Goal: Communication & Community: Answer question/provide support

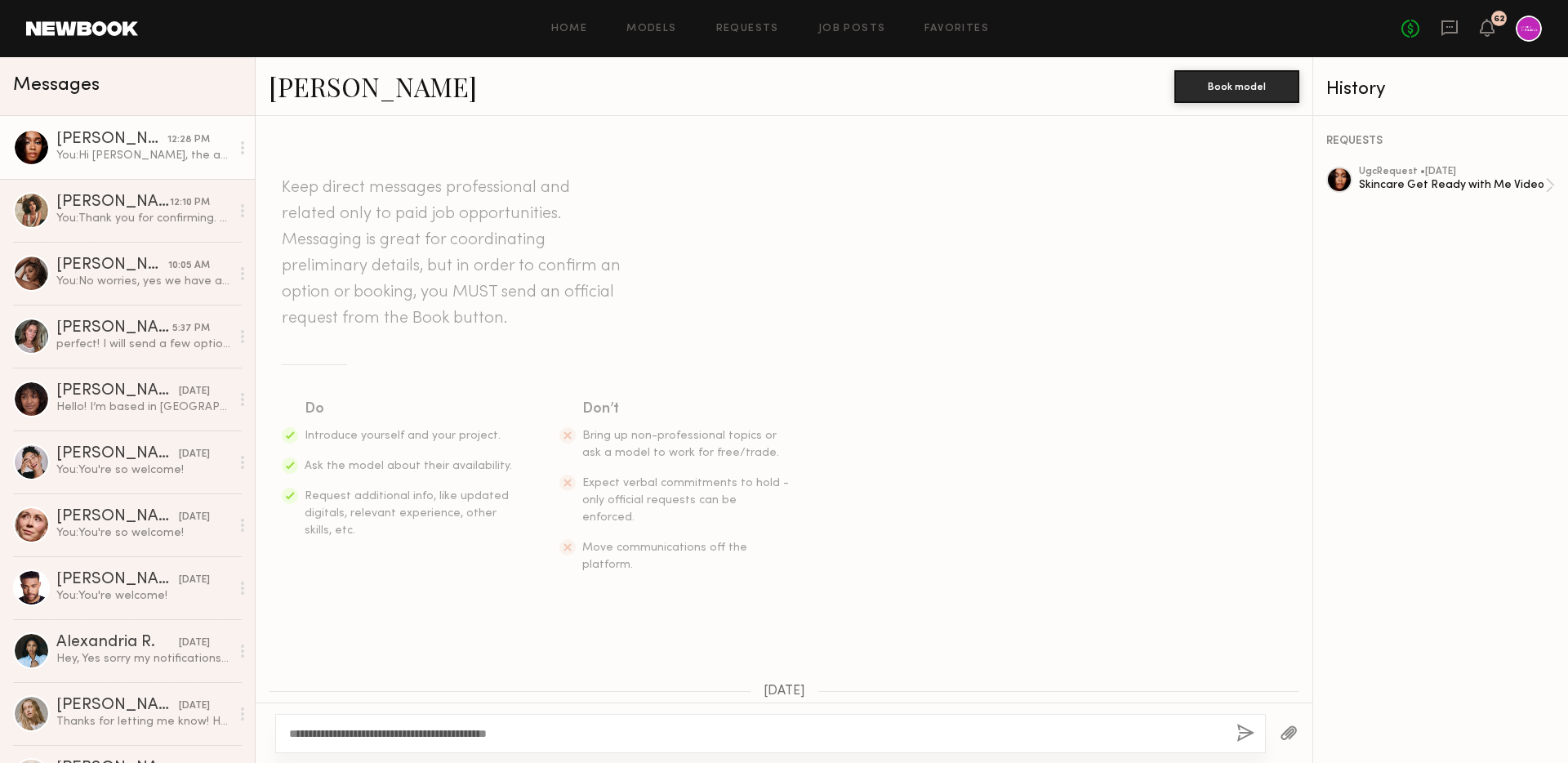
scroll to position [994, 0]
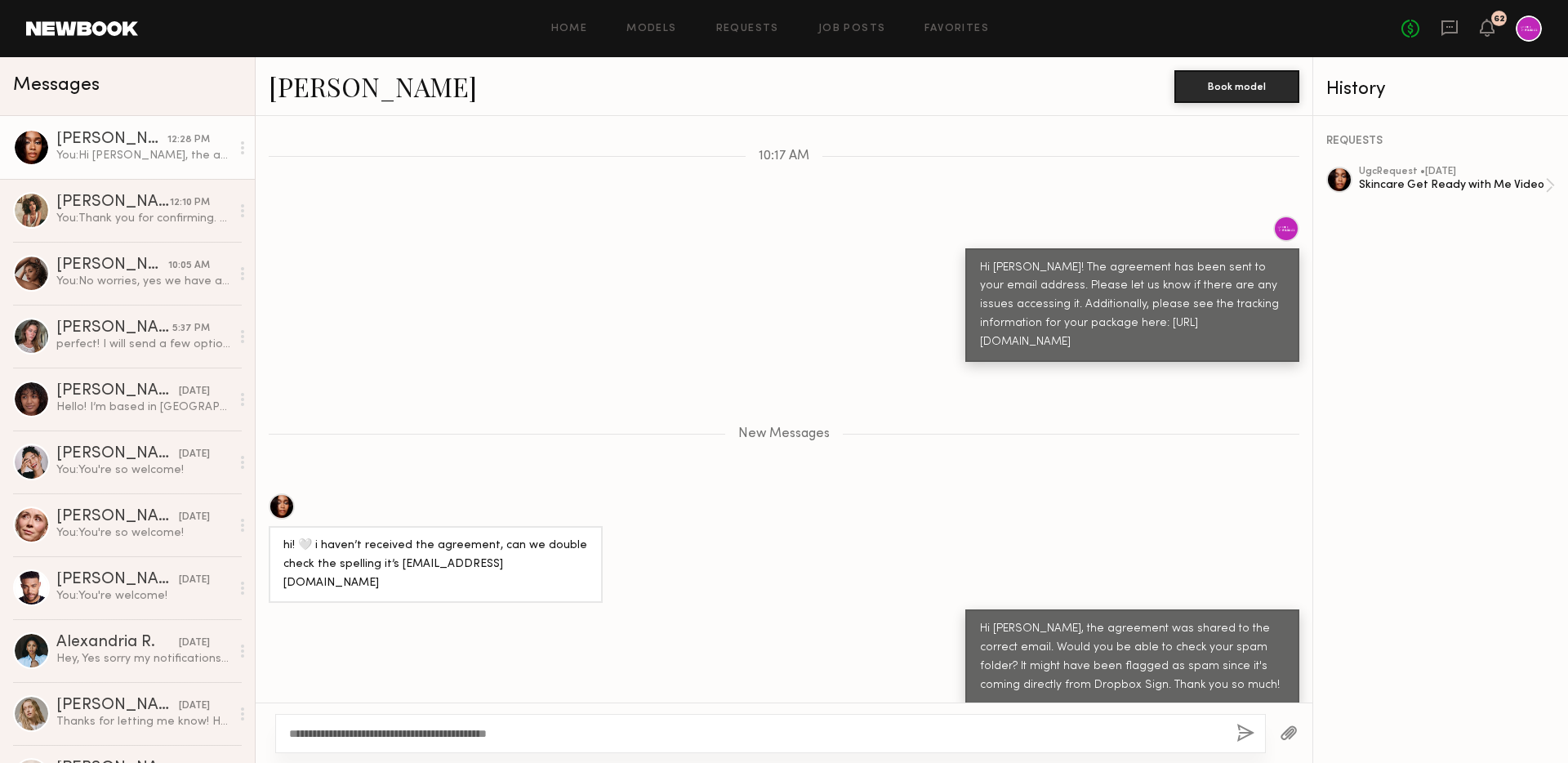
click at [90, 141] on div "[PERSON_NAME]" at bounding box center [112, 140] width 111 height 17
click at [129, 209] on div "[PERSON_NAME]" at bounding box center [113, 202] width 113 height 17
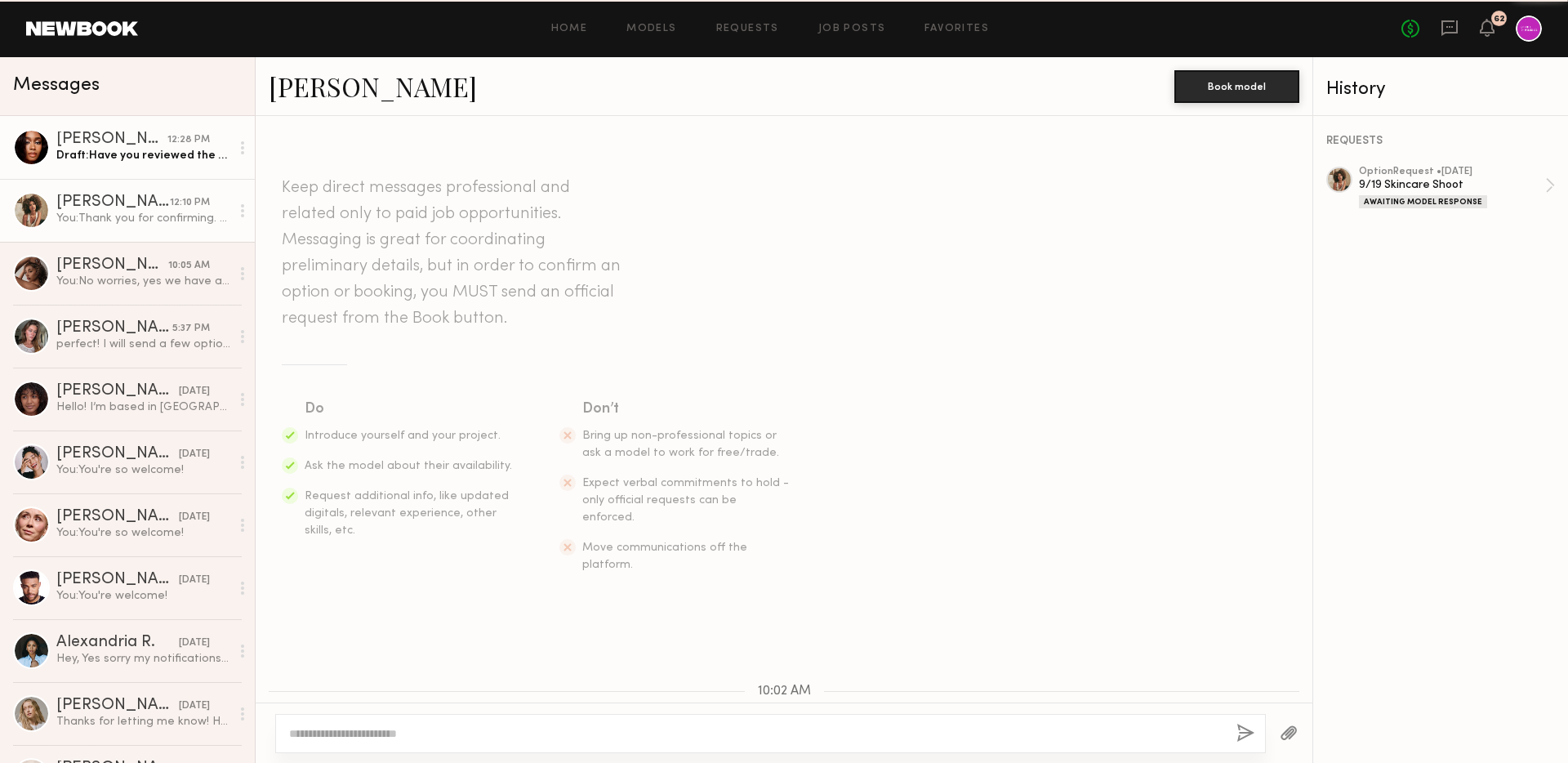
scroll to position [921, 0]
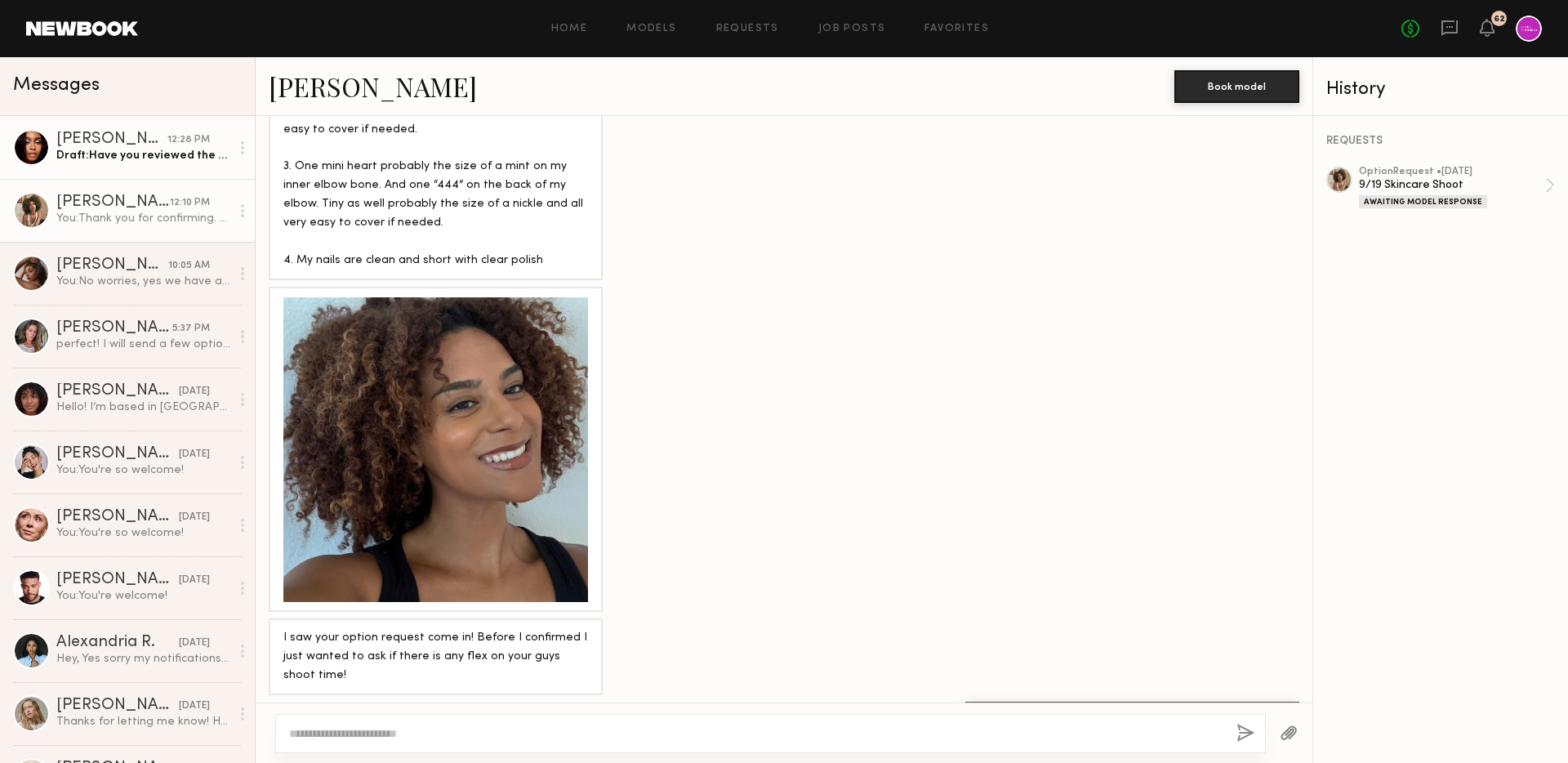
click at [140, 136] on div "[PERSON_NAME]" at bounding box center [112, 140] width 111 height 17
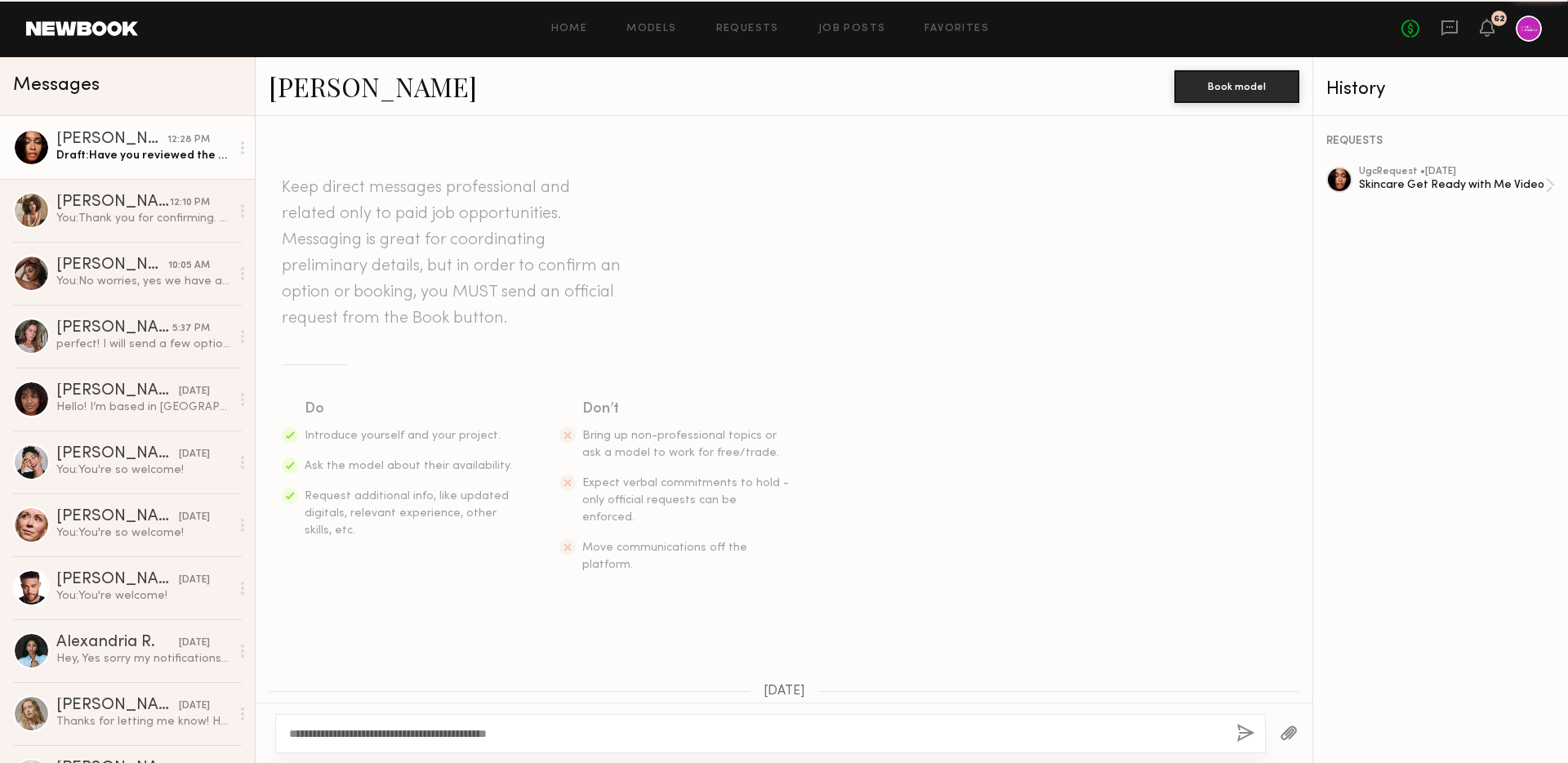
scroll to position [870, 0]
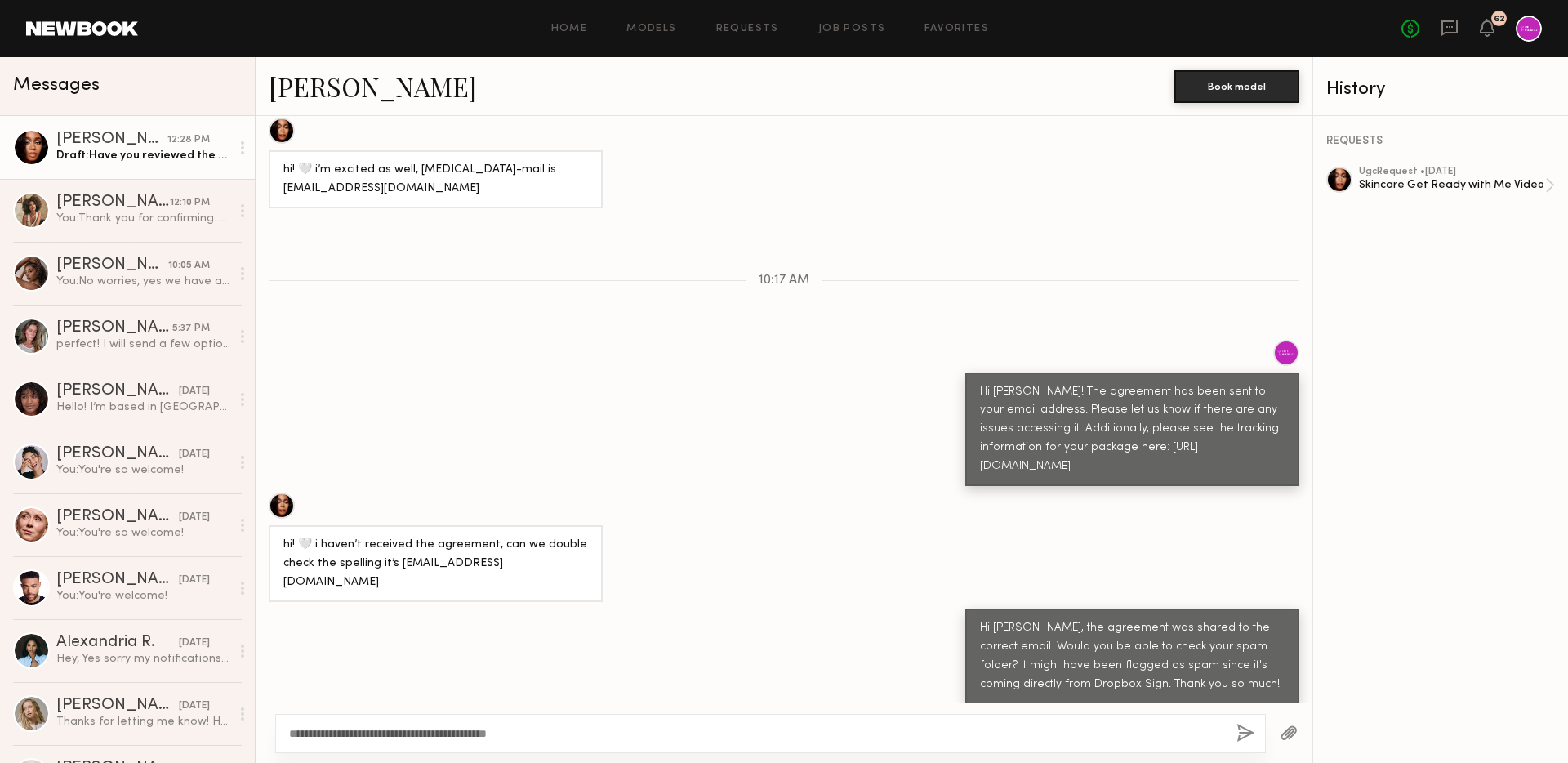
click at [557, 712] on div "**********" at bounding box center [784, 732] width 1057 height 60
click at [582, 714] on div "**********" at bounding box center [771, 733] width 991 height 39
click at [597, 729] on textarea "**********" at bounding box center [757, 733] width 935 height 17
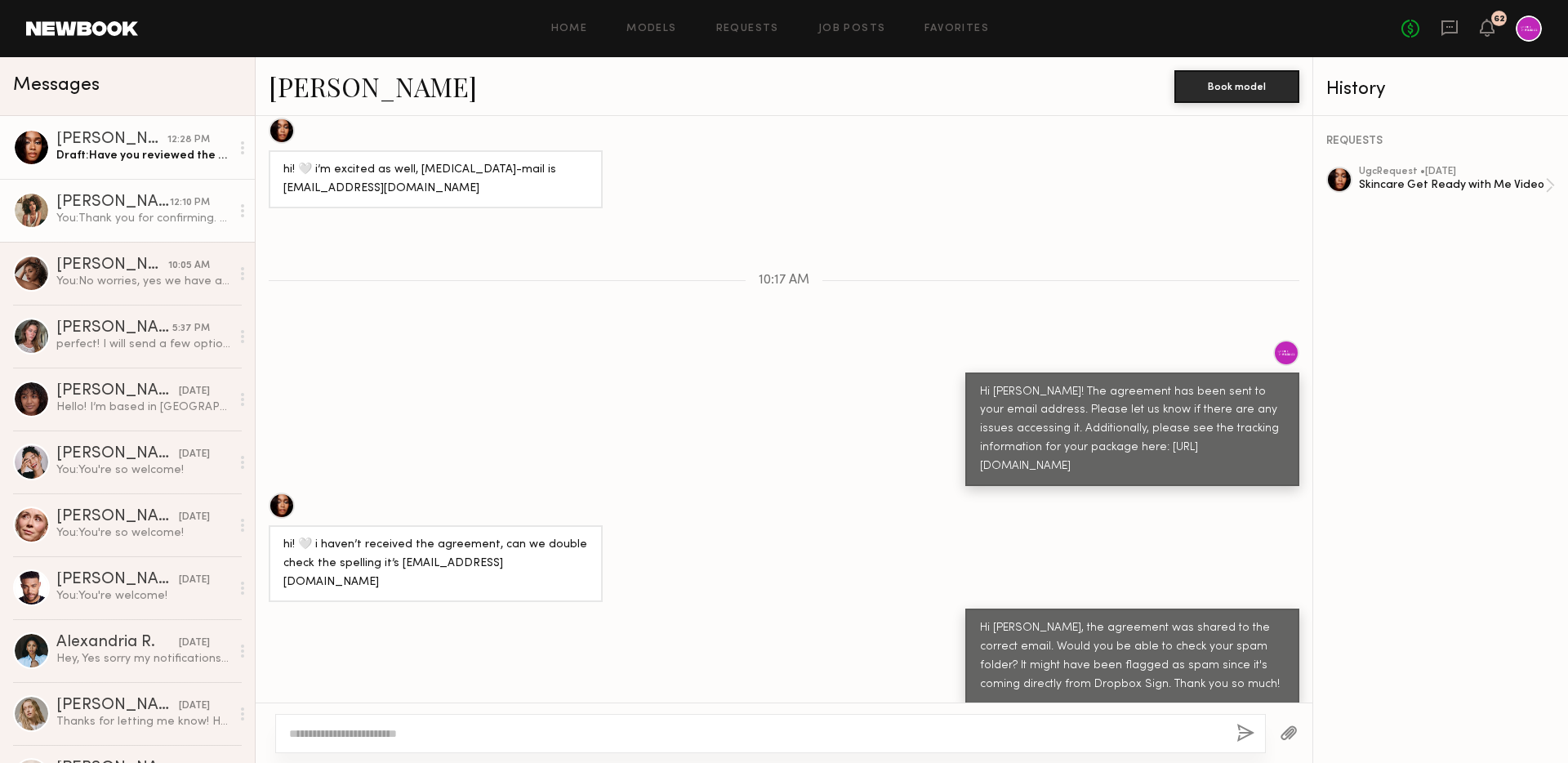
click at [181, 215] on div "You: Thank you for confirming. What time would work for you?" at bounding box center [144, 219] width 174 height 16
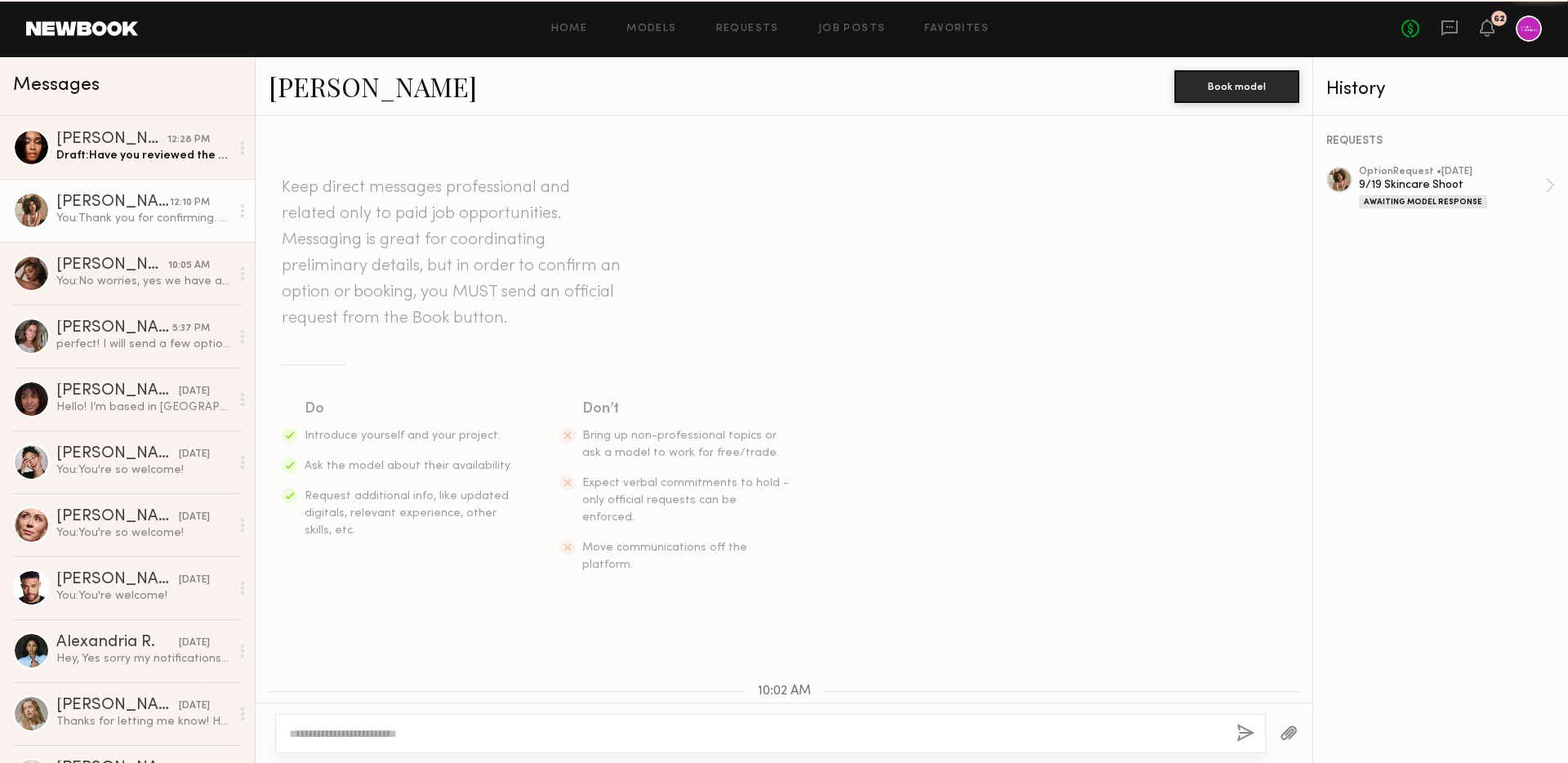
scroll to position [921, 0]
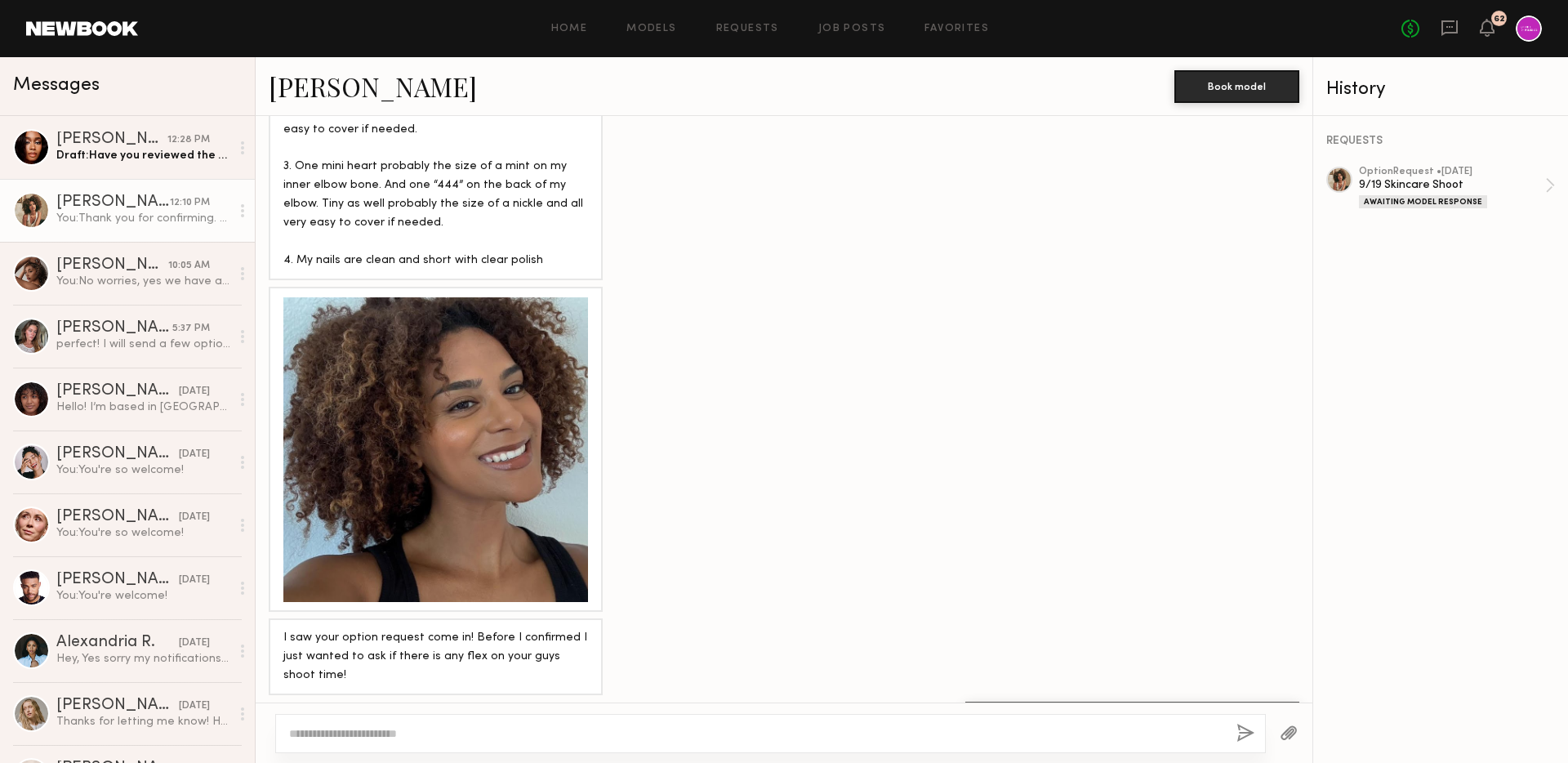
click at [181, 229] on link "[PERSON_NAME] 12:10 PM You: Thank you for confirming. What time would work for …" at bounding box center [127, 210] width 255 height 63
click at [186, 284] on div "You: No worries, yes we have a few different projects. I'll reach back out when…" at bounding box center [144, 282] width 174 height 16
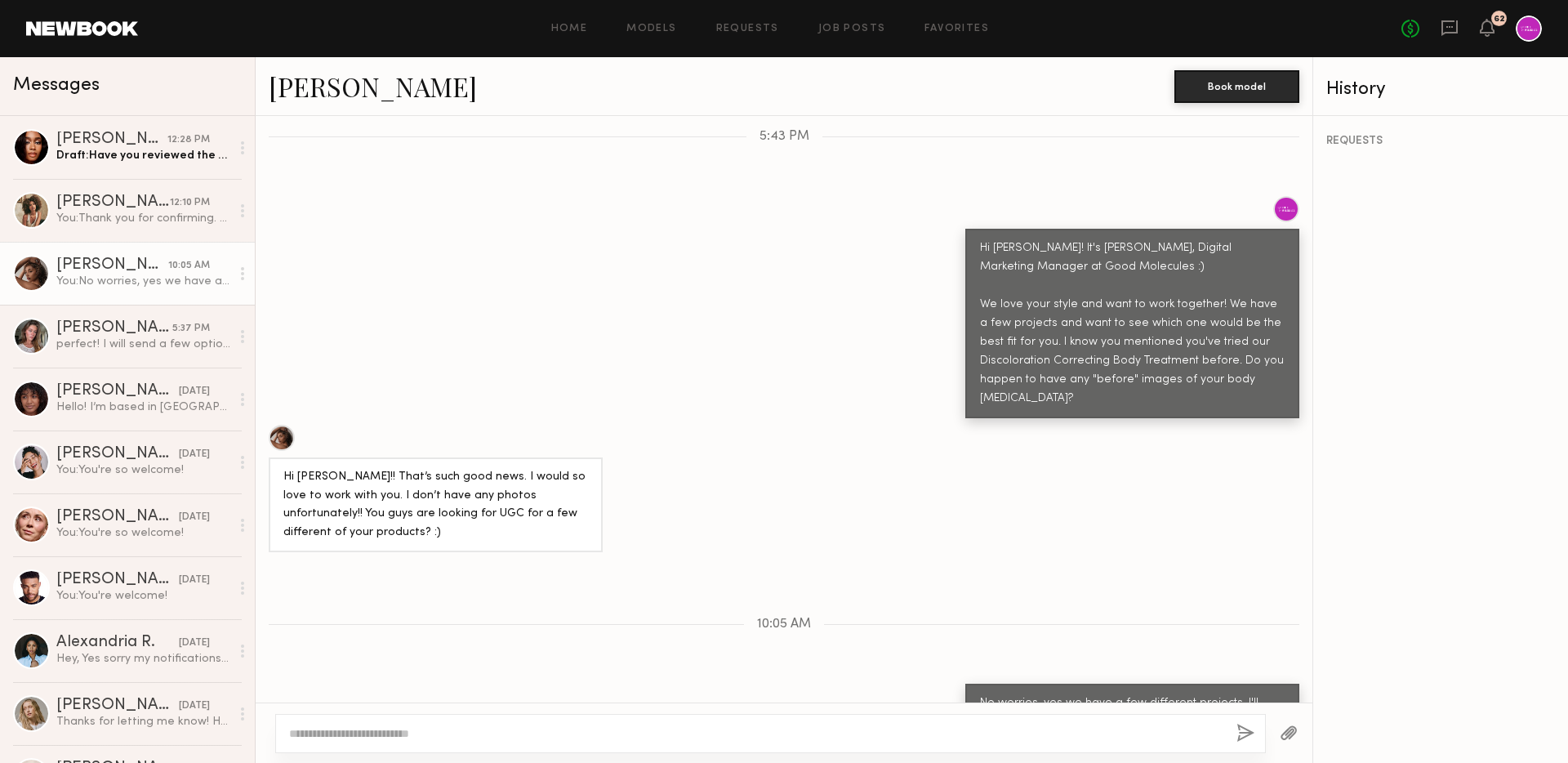
scroll to position [161, 0]
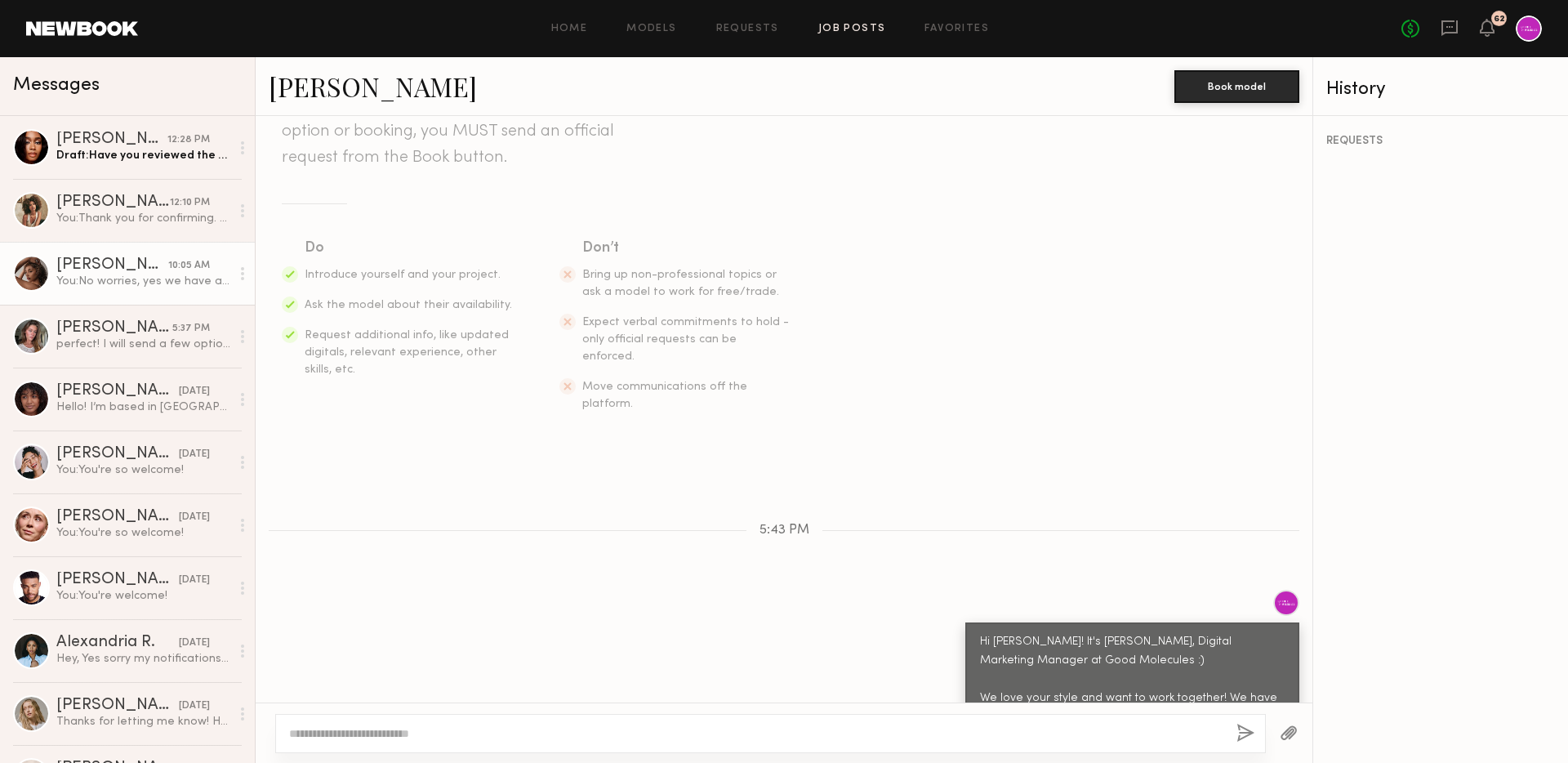
click at [857, 27] on link "Job Posts" at bounding box center [853, 29] width 68 height 10
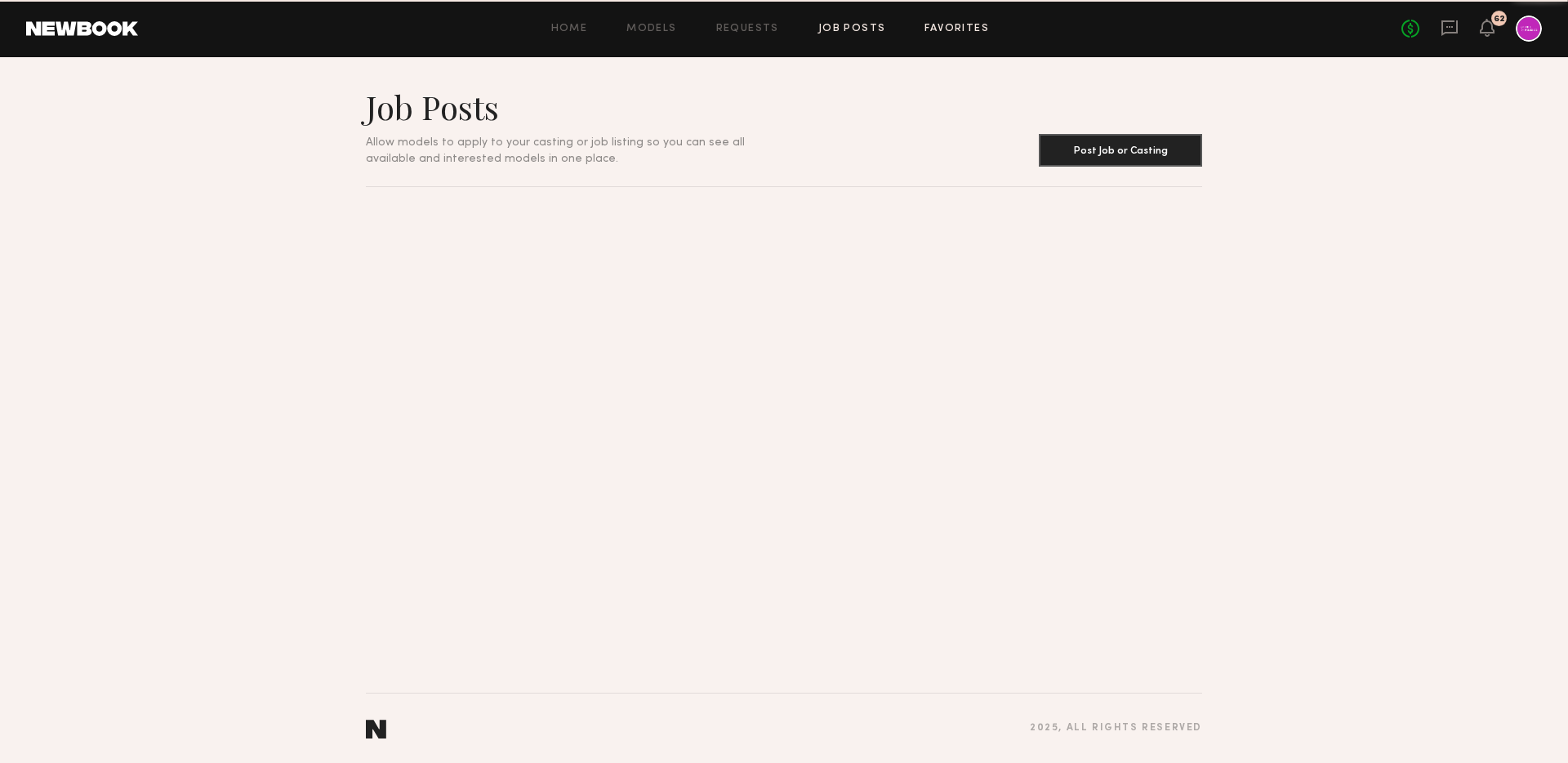
click at [938, 24] on link "Favorites" at bounding box center [957, 29] width 65 height 10
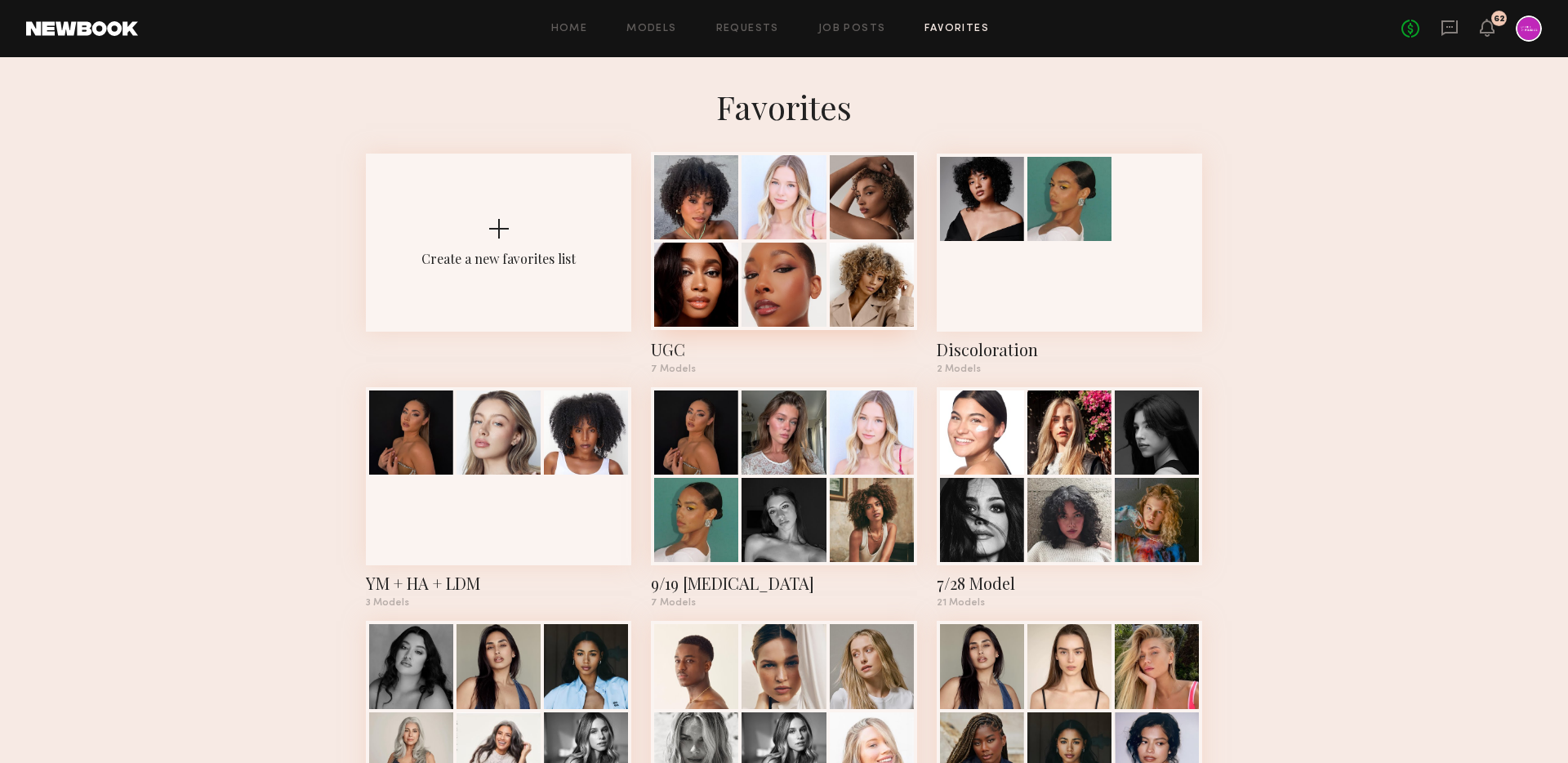
click at [800, 257] on div at bounding box center [783, 284] width 84 height 84
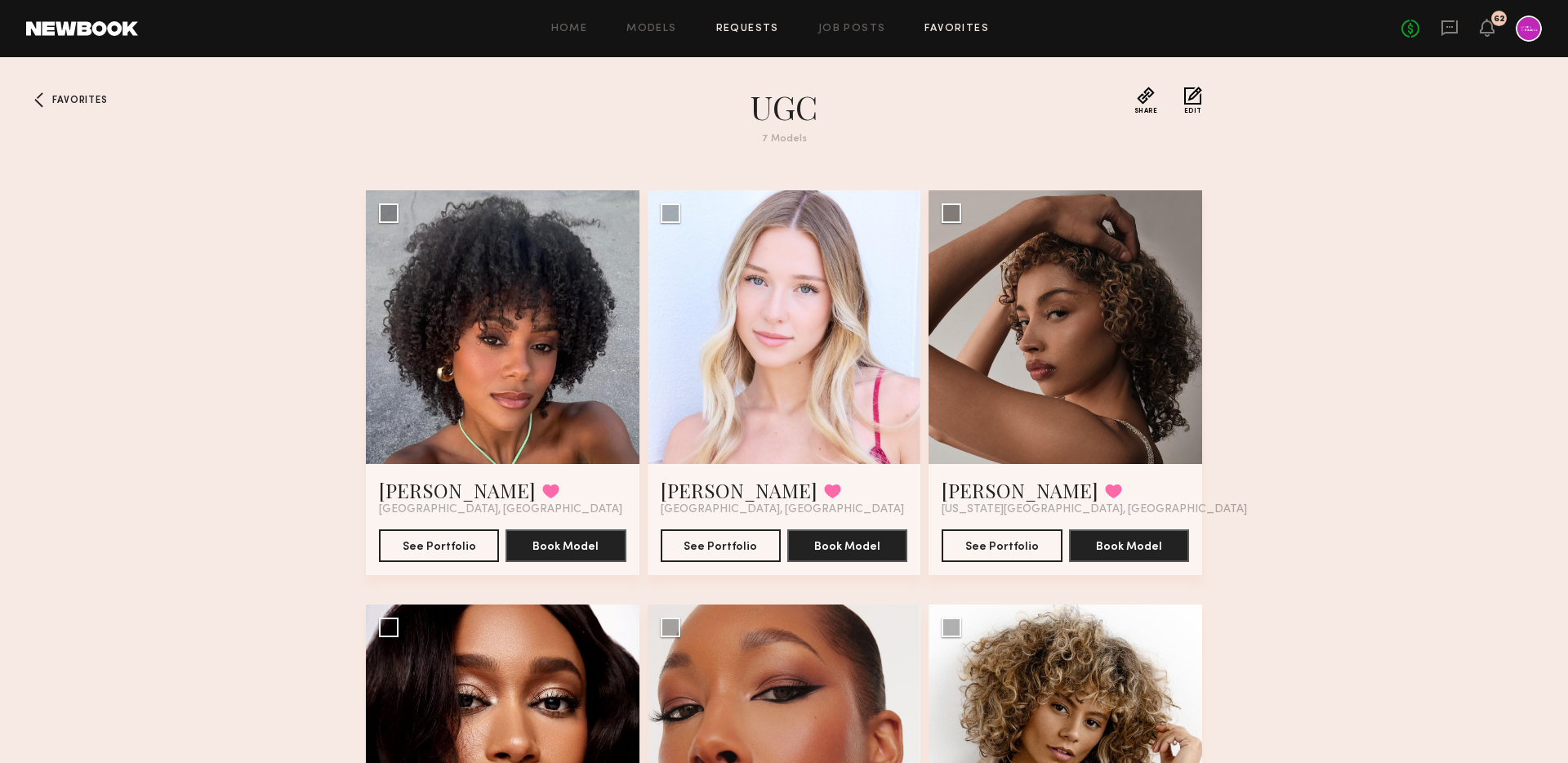
click at [727, 27] on link "Requests" at bounding box center [747, 29] width 63 height 10
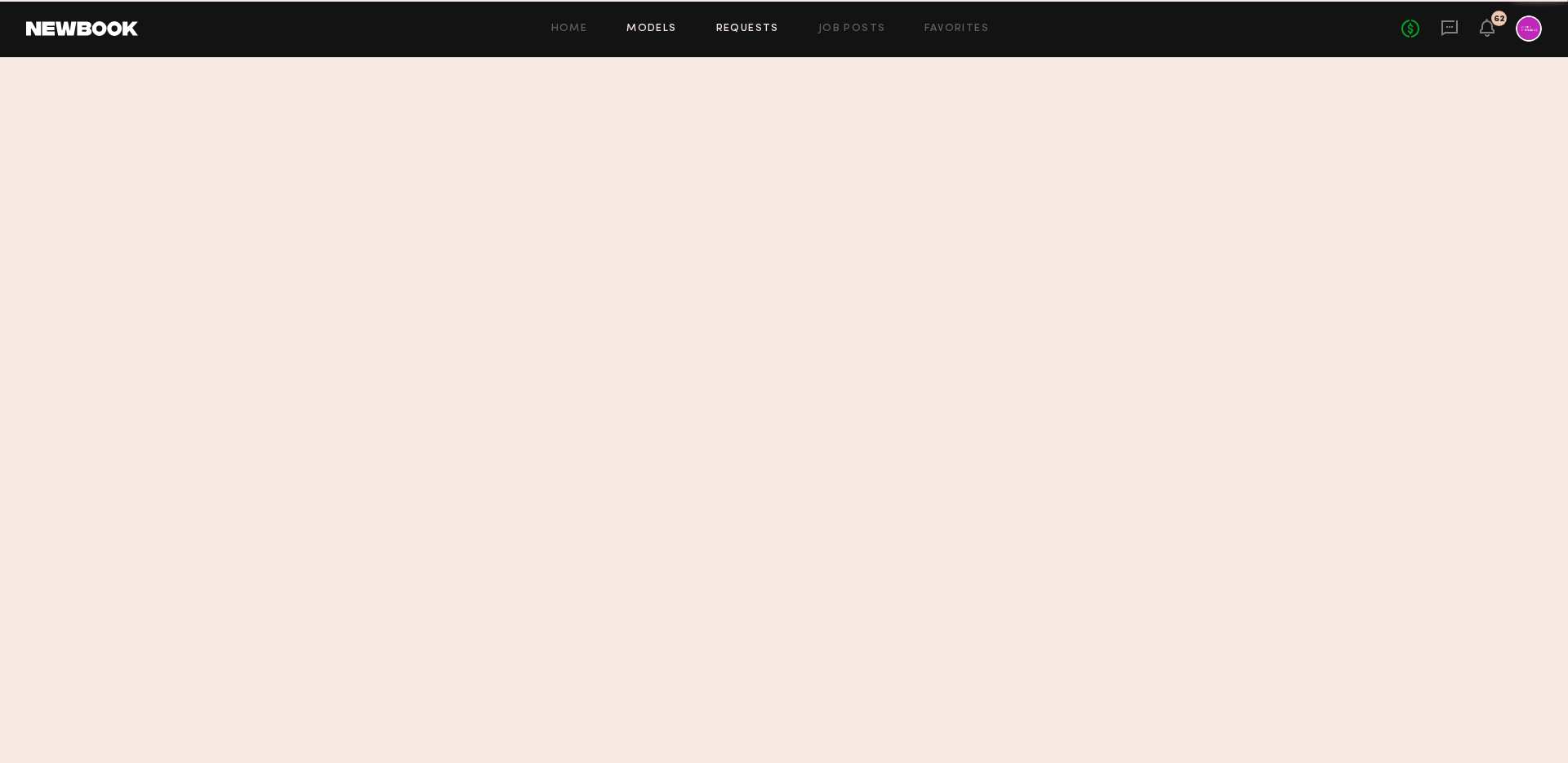
click at [639, 27] on link "Models" at bounding box center [651, 29] width 50 height 10
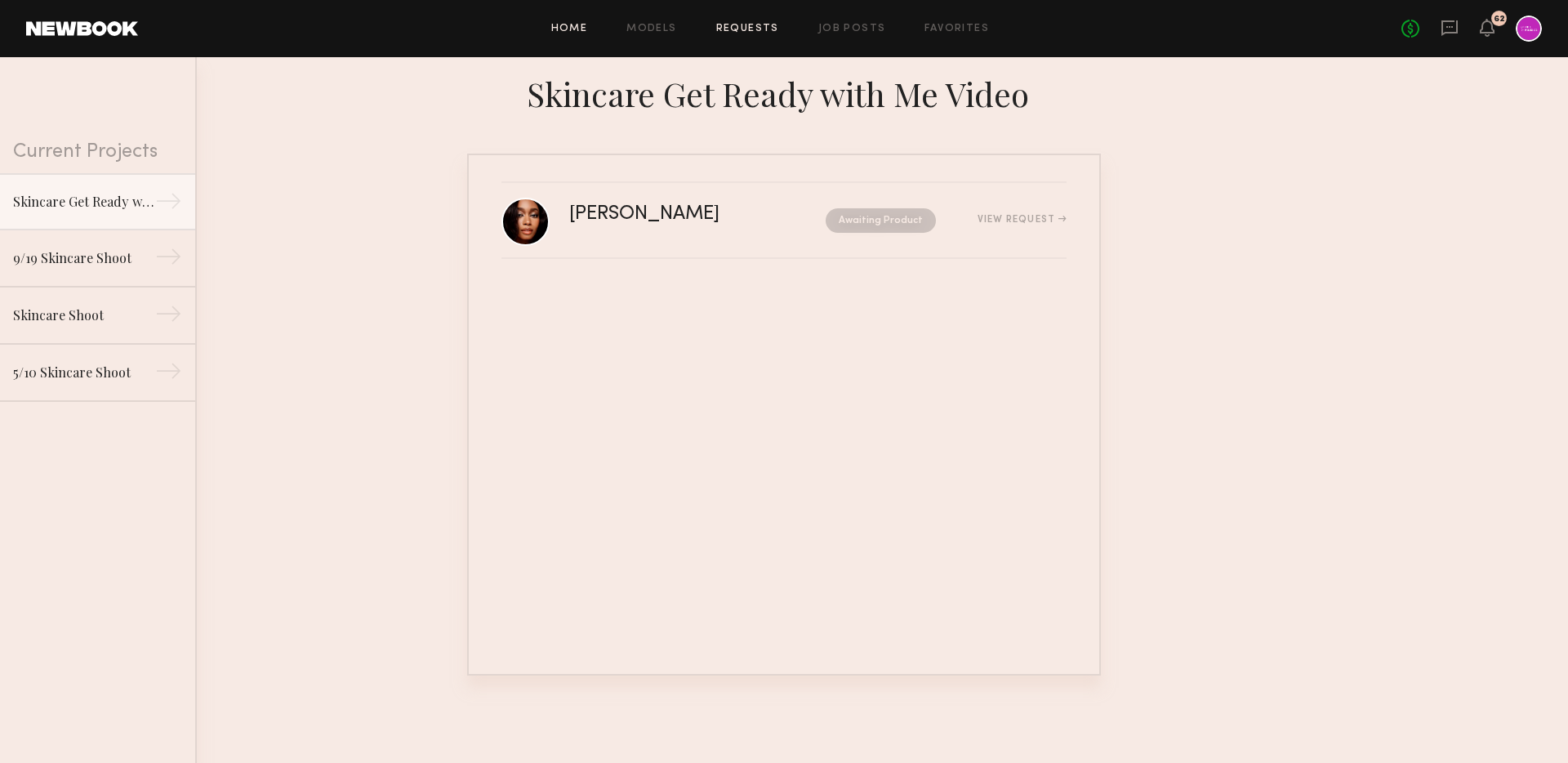
click at [569, 24] on link "Home" at bounding box center [569, 29] width 37 height 10
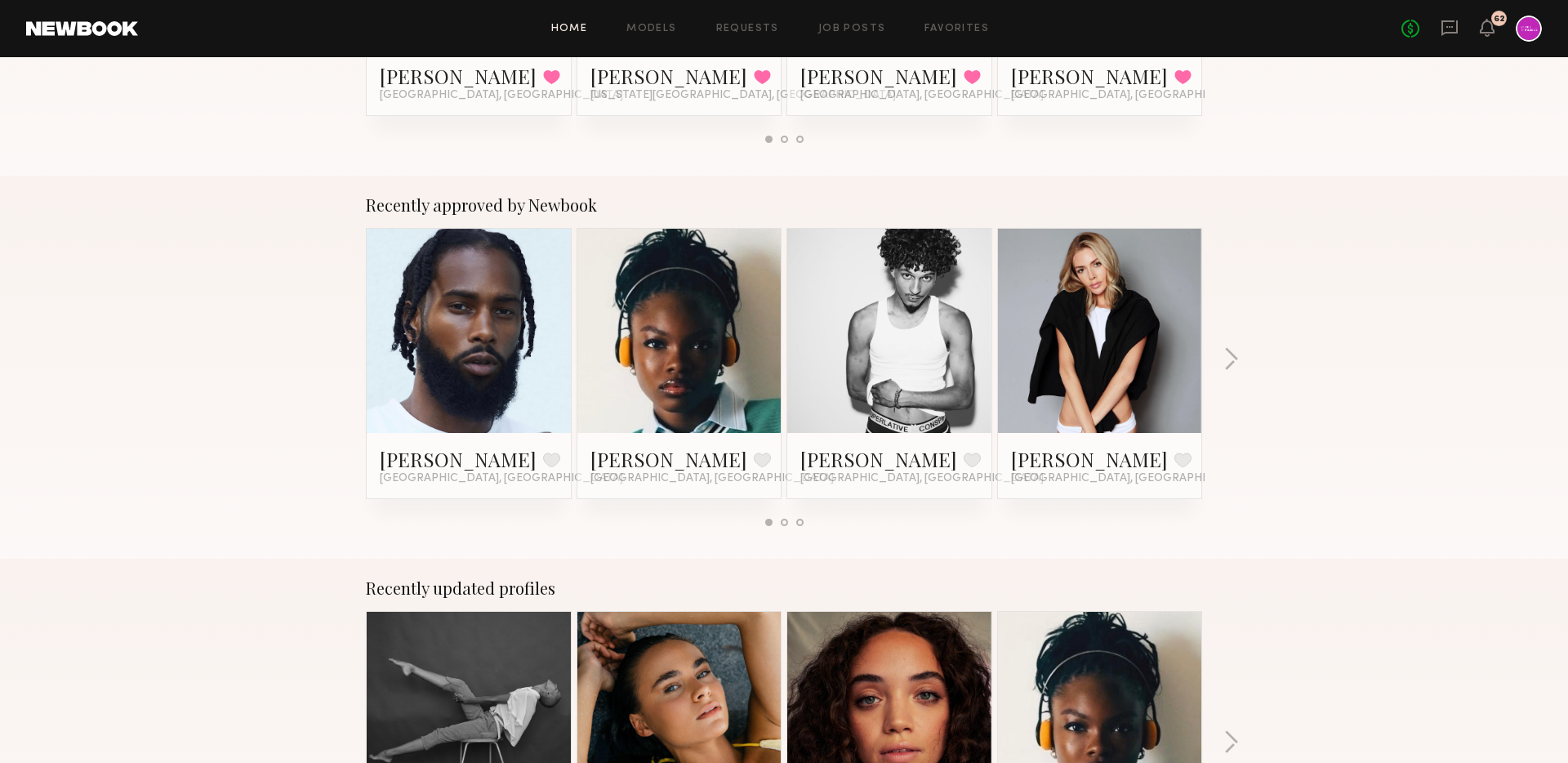
scroll to position [535, 0]
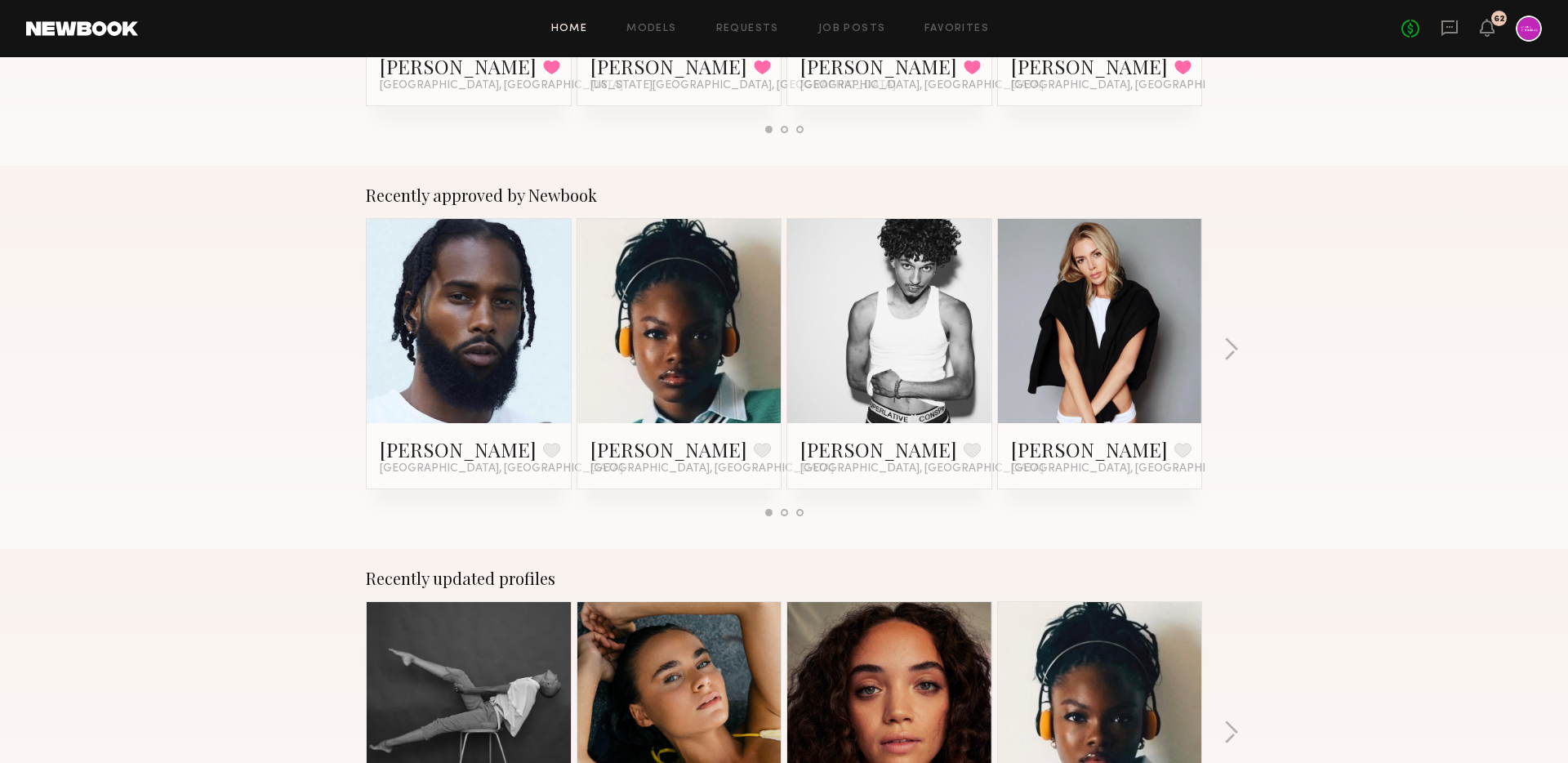
click at [1094, 303] on link at bounding box center [1101, 321] width 99 height 204
